Goal: Obtain resource: Download file/media

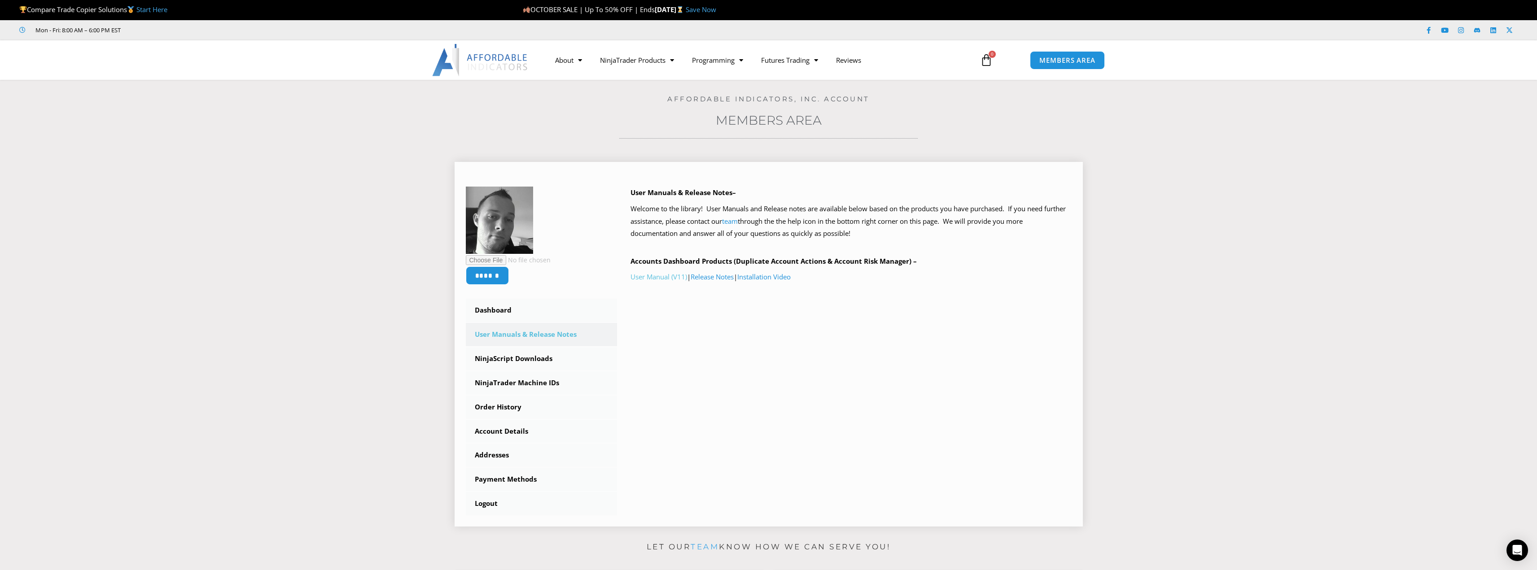
click at [662, 278] on link "User Manual (V11)" at bounding box center [659, 276] width 57 height 9
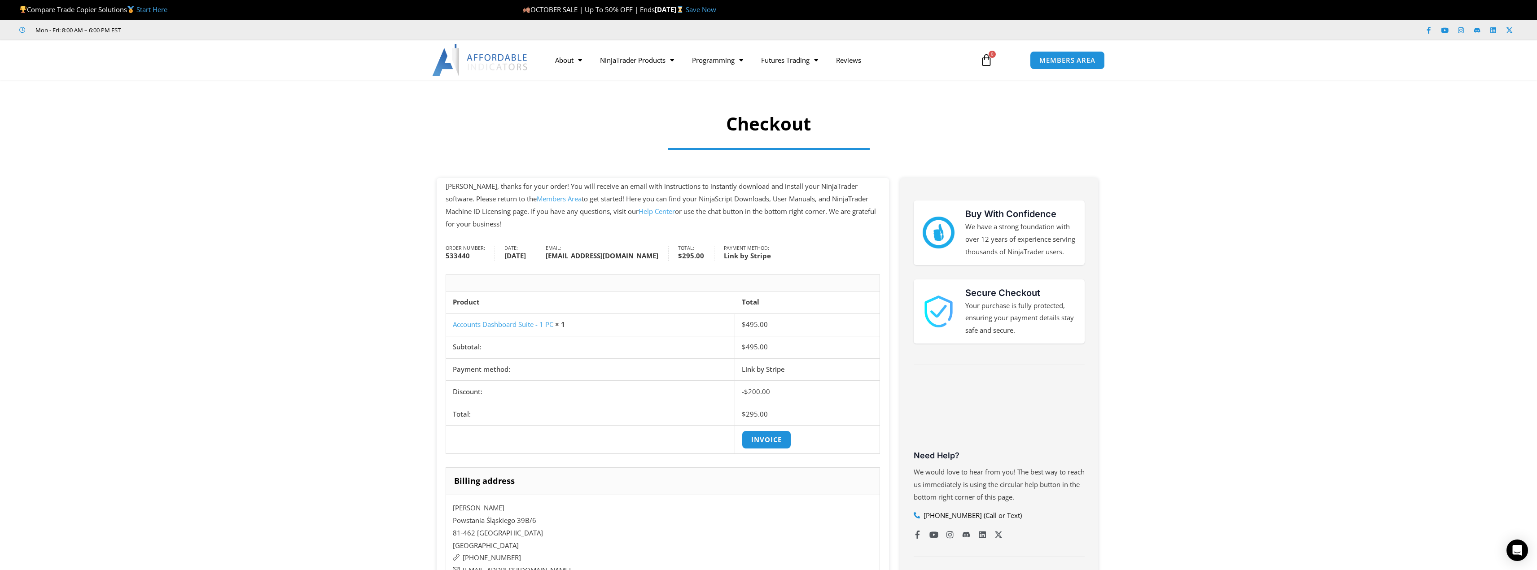
click at [443, 66] on img at bounding box center [480, 60] width 97 height 32
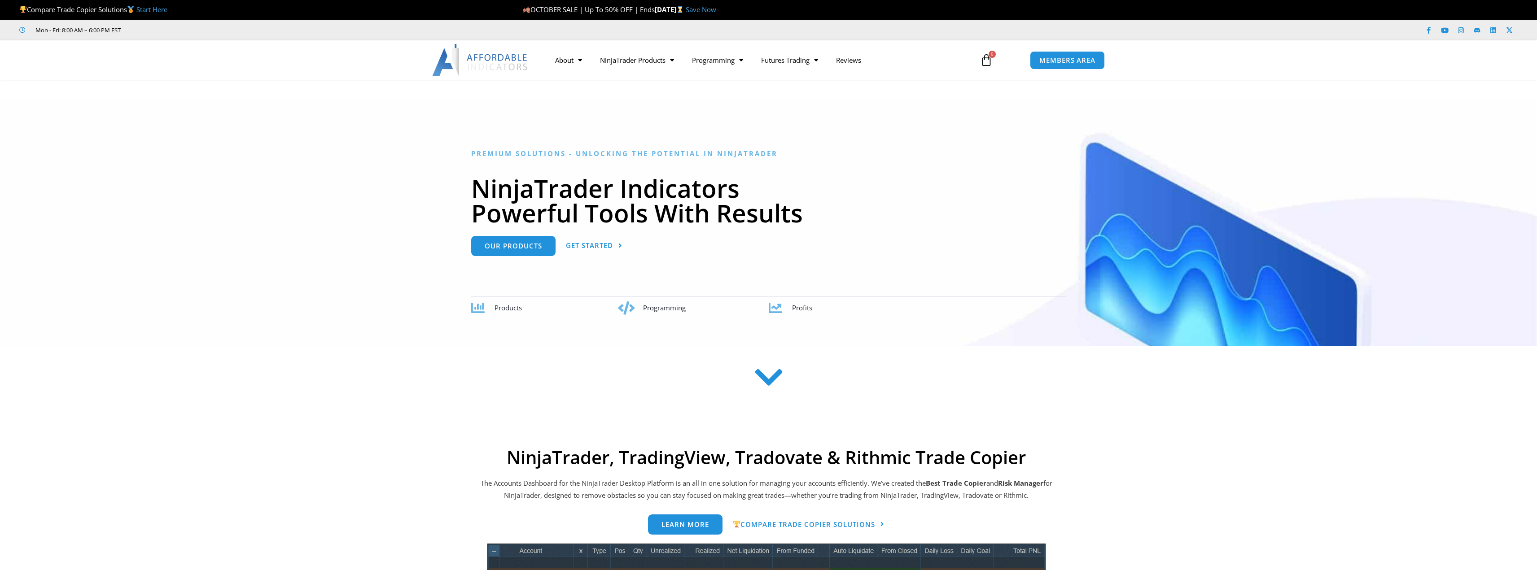
scroll to position [328, 0]
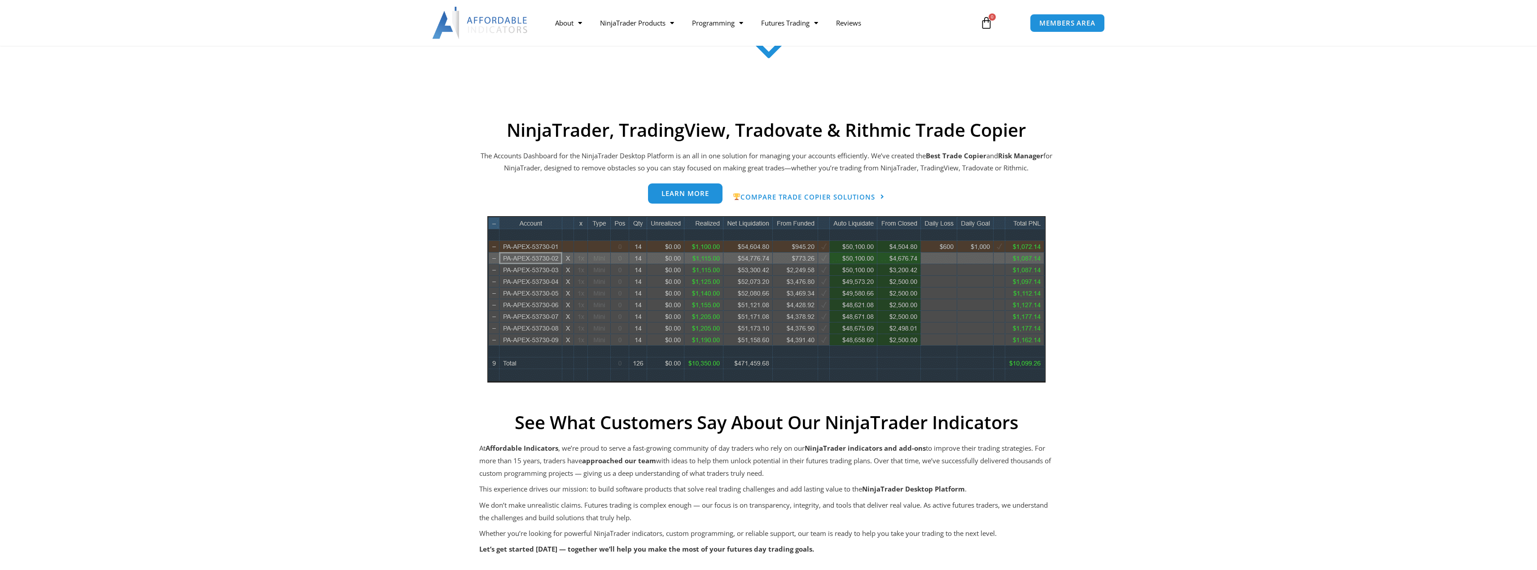
click at [691, 196] on span "Learn more" at bounding box center [686, 193] width 48 height 7
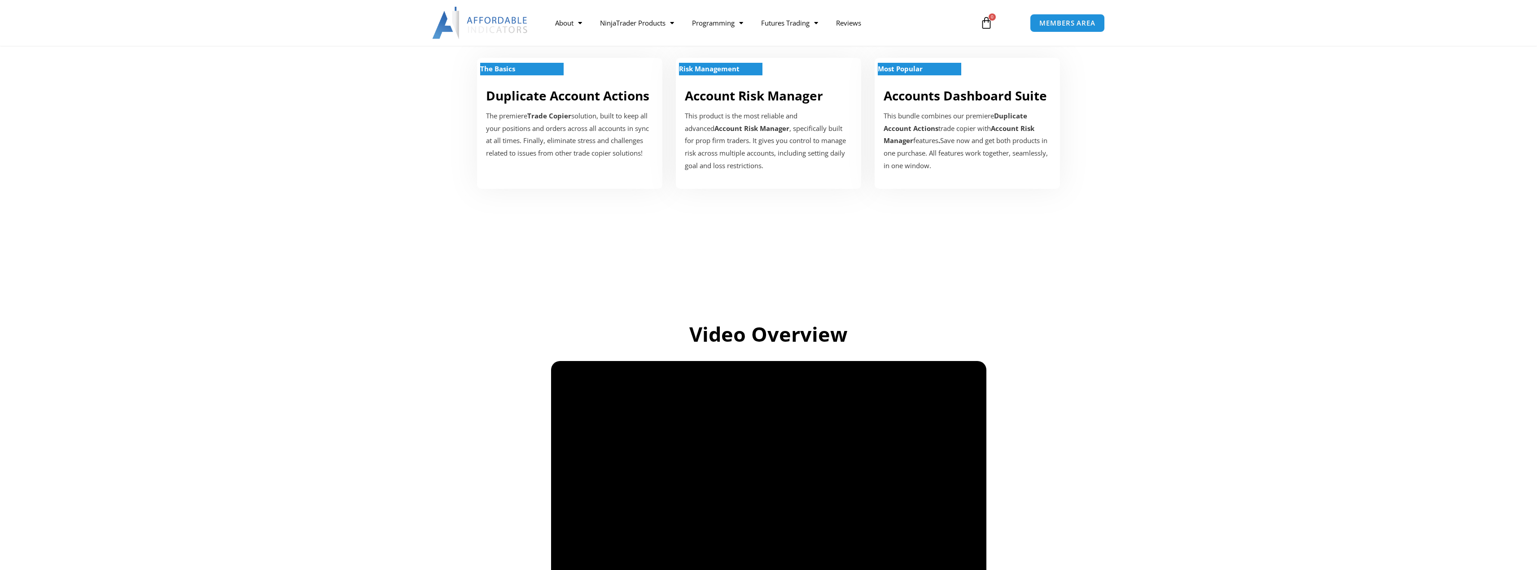
scroll to position [539, 0]
